Goal: Navigation & Orientation: Find specific page/section

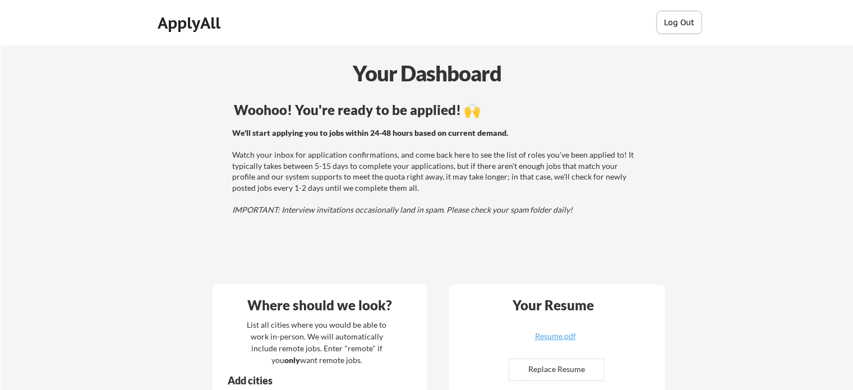
click at [673, 27] on button "Log Out" at bounding box center [679, 22] width 45 height 22
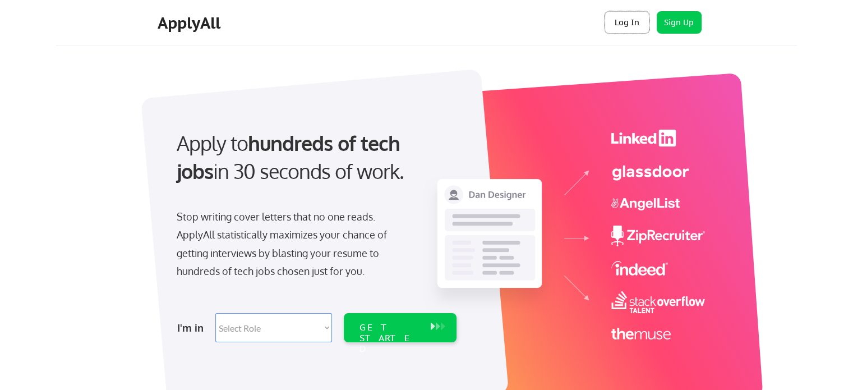
click at [633, 20] on button "Log In" at bounding box center [627, 22] width 45 height 22
